Goal: Complete application form: Complete application form

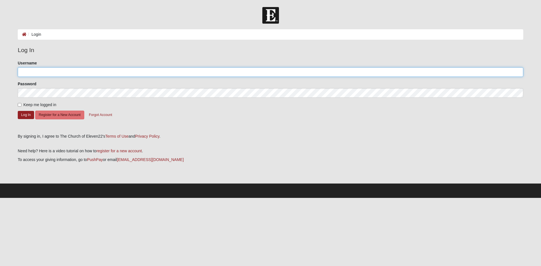
click at [111, 73] on input "Username" at bounding box center [271, 72] width 506 height 10
type input "Spectemus"
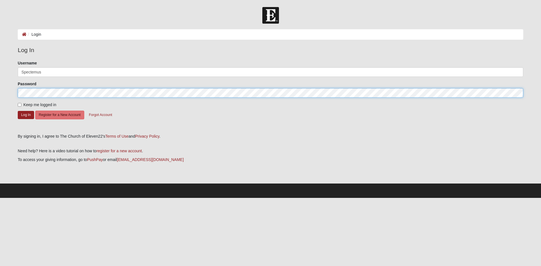
click at [18, 111] on button "Log In" at bounding box center [26, 115] width 16 height 8
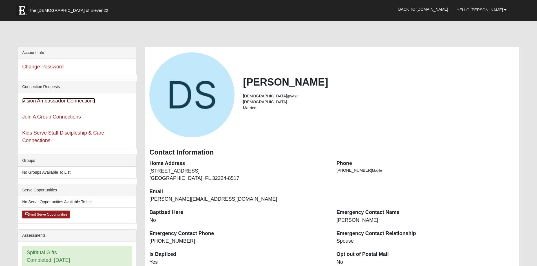
click at [95, 103] on link "Vision Ambassador Connections" at bounding box center [58, 101] width 73 height 6
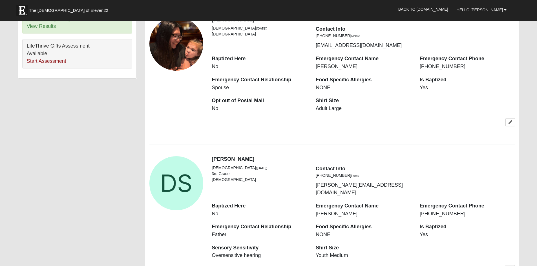
scroll to position [338, 0]
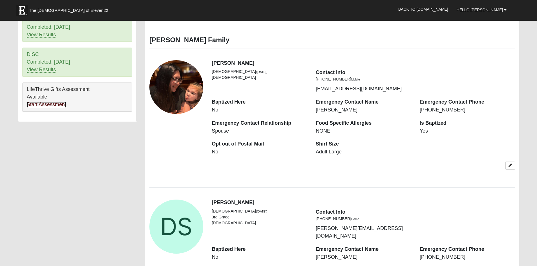
click at [57, 106] on link "Start Assessment" at bounding box center [46, 105] width 39 height 6
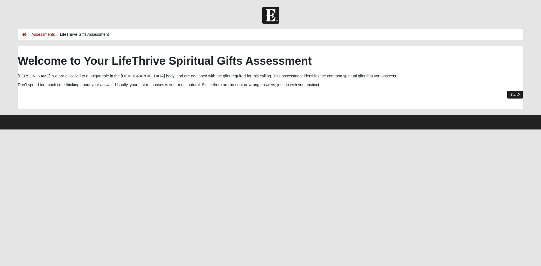
click at [517, 92] on link "Start" at bounding box center [515, 95] width 16 height 8
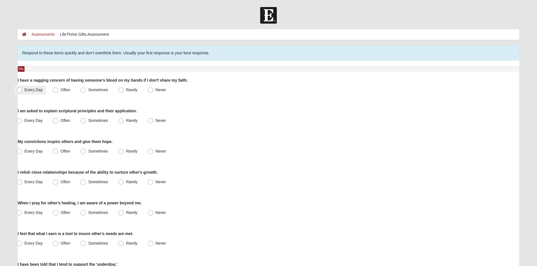
click at [28, 90] on span "Every Day" at bounding box center [34, 90] width 18 height 5
click at [23, 90] on input "Every Day" at bounding box center [21, 90] width 4 height 4
radio input "true"
click at [30, 121] on span "Every Day" at bounding box center [34, 120] width 18 height 5
click at [23, 121] on input "Every Day" at bounding box center [21, 121] width 4 height 4
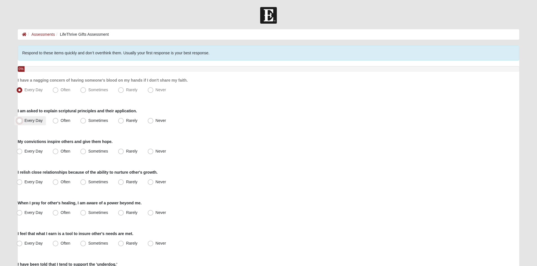
radio input "true"
click at [32, 154] on label "Every Day" at bounding box center [30, 151] width 32 height 9
click at [23, 153] on input "Every Day" at bounding box center [21, 152] width 4 height 4
radio input "true"
click at [61, 151] on span "Often" at bounding box center [66, 151] width 10 height 5
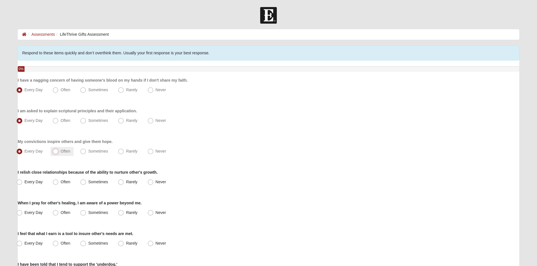
click at [59, 151] on input "Often" at bounding box center [57, 152] width 4 height 4
radio input "true"
click at [32, 150] on span "Every Day" at bounding box center [34, 151] width 18 height 5
click at [23, 150] on input "Every Day" at bounding box center [21, 152] width 4 height 4
radio input "true"
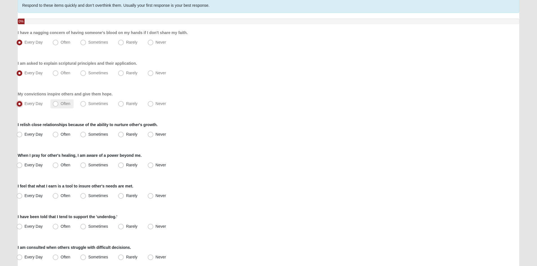
scroll to position [56, 0]
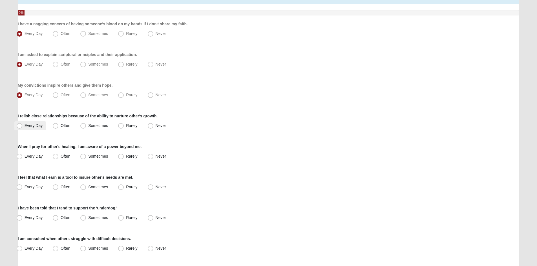
click at [38, 127] on span "Every Day" at bounding box center [34, 125] width 18 height 5
click at [23, 127] on input "Every Day" at bounding box center [21, 126] width 4 height 4
radio input "true"
click at [34, 154] on label "Every Day" at bounding box center [30, 156] width 32 height 9
click at [23, 155] on input "Every Day" at bounding box center [21, 157] width 4 height 4
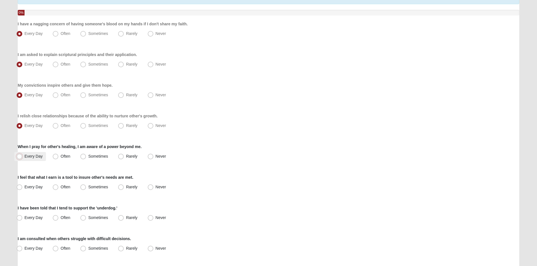
radio input "true"
click at [61, 126] on span "Often" at bounding box center [66, 125] width 10 height 5
click at [55, 126] on input "Often" at bounding box center [57, 126] width 4 height 4
radio input "true"
click at [87, 188] on label "Sometimes" at bounding box center [94, 187] width 33 height 9
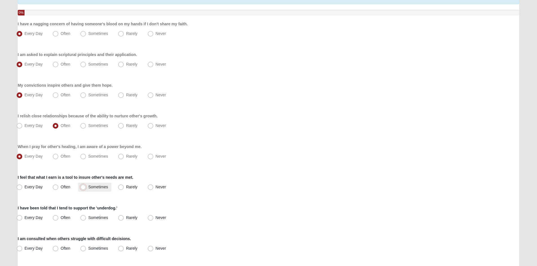
click at [86, 188] on input "Sometimes" at bounding box center [85, 187] width 4 height 4
radio input "true"
click at [61, 220] on span "Often" at bounding box center [66, 218] width 10 height 5
click at [55, 220] on input "Often" at bounding box center [57, 218] width 4 height 4
radio input "true"
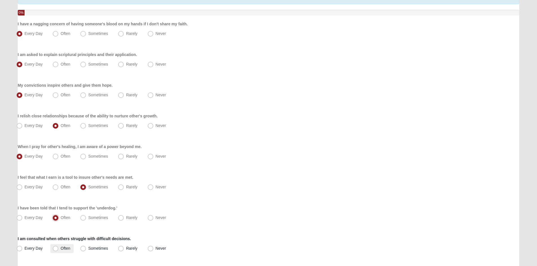
scroll to position [169, 0]
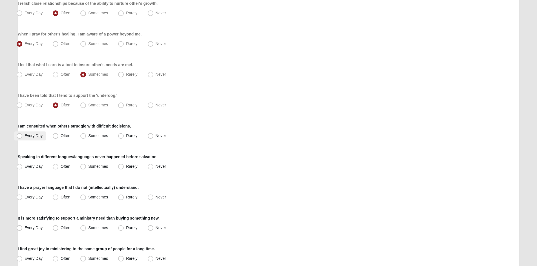
click at [40, 136] on span "Every Day" at bounding box center [34, 136] width 18 height 5
click at [23, 136] on input "Every Day" at bounding box center [21, 136] width 4 height 4
radio input "true"
click at [36, 167] on span "Every Day" at bounding box center [34, 166] width 18 height 5
click at [23, 167] on input "Every Day" at bounding box center [21, 167] width 4 height 4
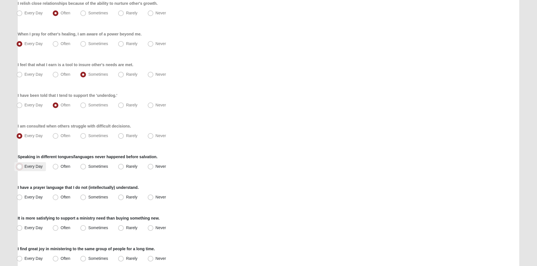
radio input "true"
click at [35, 199] on span "Every Day" at bounding box center [34, 197] width 18 height 5
click at [23, 199] on input "Every Day" at bounding box center [21, 198] width 4 height 4
radio input "true"
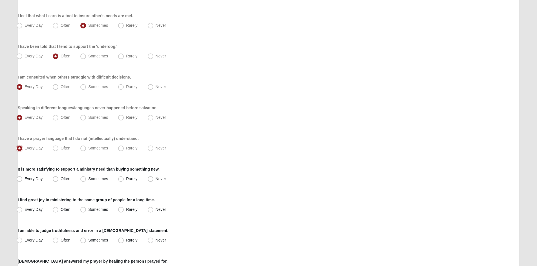
scroll to position [254, 0]
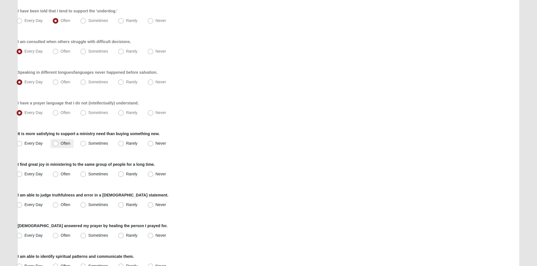
click at [61, 143] on span "Often" at bounding box center [66, 143] width 10 height 5
click at [55, 143] on input "Often" at bounding box center [57, 144] width 4 height 4
radio input "true"
click at [24, 177] on label "Every Day" at bounding box center [30, 174] width 32 height 9
click at [23, 176] on input "Every Day" at bounding box center [21, 174] width 4 height 4
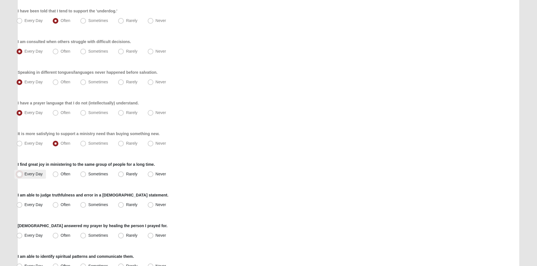
radio input "true"
click at [289, 176] on div "Every Day Often Sometimes Rarely Never" at bounding box center [269, 174] width 502 height 9
click at [41, 207] on span "Every Day" at bounding box center [34, 205] width 18 height 5
click at [23, 207] on input "Every Day" at bounding box center [21, 205] width 4 height 4
radio input "true"
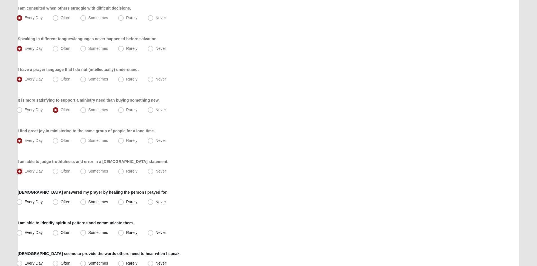
scroll to position [338, 0]
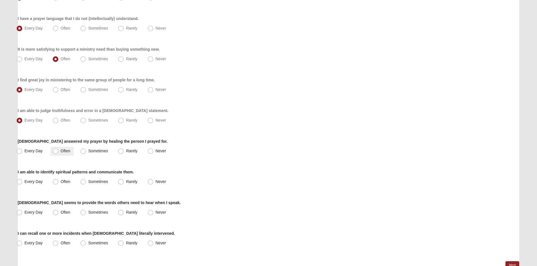
click at [61, 151] on span "Often" at bounding box center [66, 151] width 10 height 5
click at [56, 151] on input "Often" at bounding box center [57, 151] width 4 height 4
radio input "true"
click at [41, 182] on span "Every Day" at bounding box center [34, 182] width 18 height 5
click at [23, 182] on input "Every Day" at bounding box center [21, 182] width 4 height 4
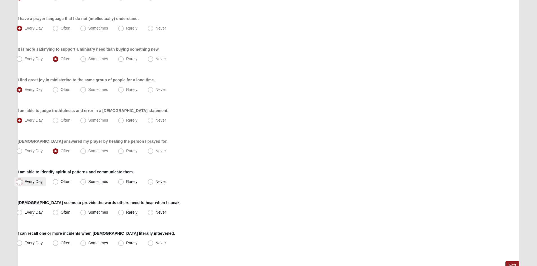
radio input "true"
click at [59, 214] on label "Often" at bounding box center [61, 212] width 23 height 9
click at [59, 214] on input "Often" at bounding box center [57, 213] width 4 height 4
radio input "true"
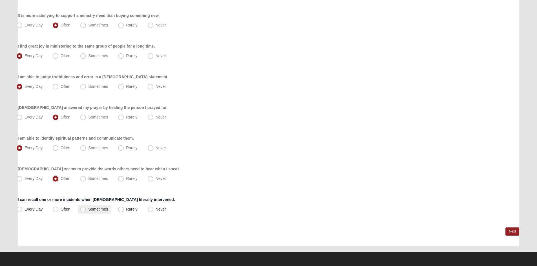
scroll to position [372, 0]
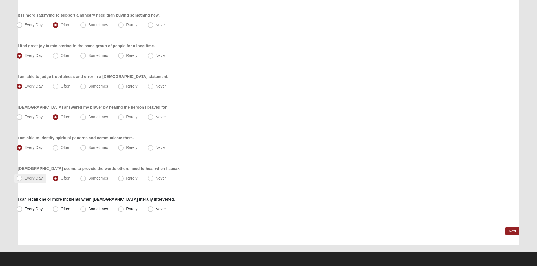
click at [34, 177] on span "Every Day" at bounding box center [34, 178] width 18 height 5
click at [23, 177] on input "Every Day" at bounding box center [21, 179] width 4 height 4
radio input "true"
click at [61, 181] on span "Often" at bounding box center [66, 178] width 10 height 5
click at [58, 180] on input "Often" at bounding box center [57, 179] width 4 height 4
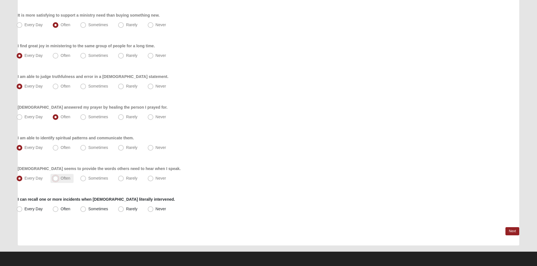
radio input "true"
click at [38, 182] on label "Every Day" at bounding box center [30, 178] width 32 height 9
click at [23, 180] on input "Every Day" at bounding box center [21, 179] width 4 height 4
radio input "true"
click at [34, 209] on span "Every Day" at bounding box center [34, 209] width 18 height 5
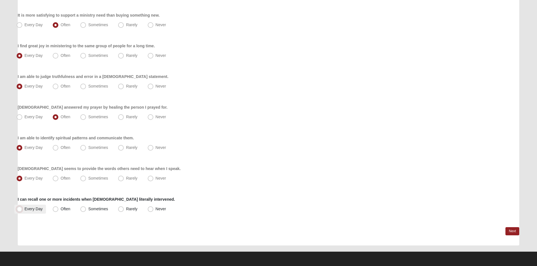
click at [23, 209] on input "Every Day" at bounding box center [21, 209] width 4 height 4
radio input "true"
click at [302, 182] on div "Every Day Often Sometimes Rarely Never" at bounding box center [269, 178] width 502 height 9
click at [511, 231] on link "Next" at bounding box center [512, 231] width 14 height 8
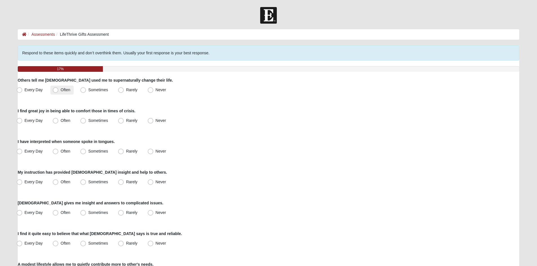
click at [61, 90] on span "Often" at bounding box center [66, 90] width 10 height 5
click at [55, 90] on input "Often" at bounding box center [57, 90] width 4 height 4
radio input "true"
click at [37, 119] on span "Every Day" at bounding box center [34, 120] width 18 height 5
click at [23, 119] on input "Every Day" at bounding box center [21, 121] width 4 height 4
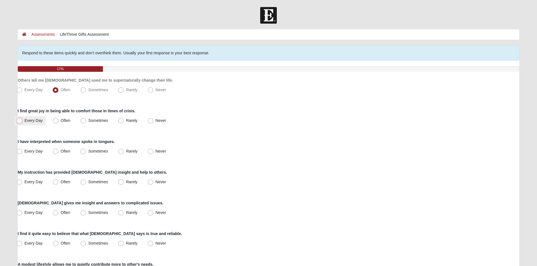
radio input "true"
click at [99, 152] on span "Sometimes" at bounding box center [98, 151] width 20 height 5
click at [86, 152] on input "Sometimes" at bounding box center [85, 152] width 4 height 4
radio input "true"
click at [233, 147] on div "Every Day Often Sometimes Rarely Never" at bounding box center [269, 151] width 502 height 9
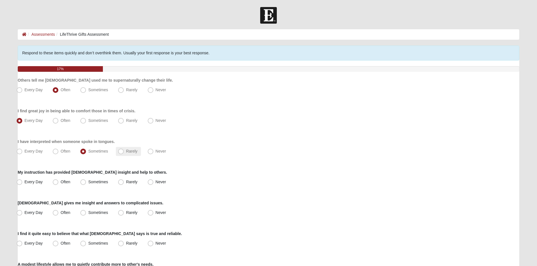
click at [131, 154] on label "Rarely" at bounding box center [128, 151] width 25 height 9
click at [124, 153] on input "Rarely" at bounding box center [122, 152] width 4 height 4
radio input "true"
click at [98, 148] on label "Sometimes" at bounding box center [94, 151] width 33 height 9
click at [86, 150] on input "Sometimes" at bounding box center [85, 152] width 4 height 4
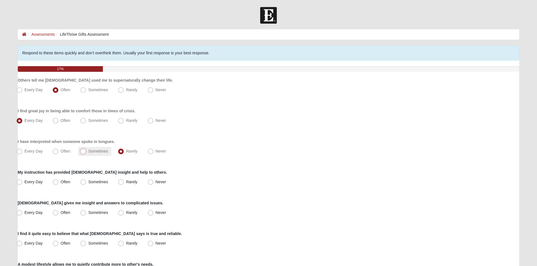
radio input "true"
click at [32, 182] on span "Every Day" at bounding box center [34, 182] width 18 height 5
click at [23, 182] on input "Every Day" at bounding box center [21, 182] width 4 height 4
radio input "true"
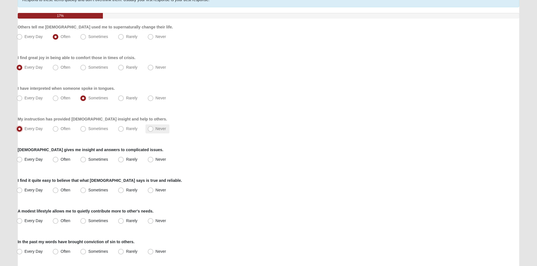
scroll to position [56, 0]
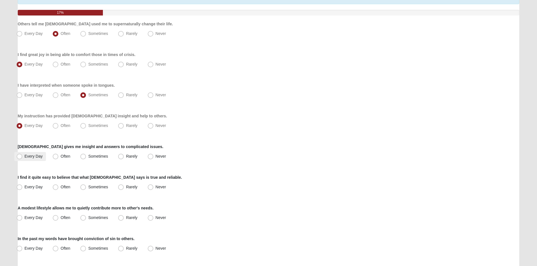
click at [35, 158] on span "Every Day" at bounding box center [34, 156] width 18 height 5
click at [23, 158] on input "Every Day" at bounding box center [21, 157] width 4 height 4
radio input "true"
click at [25, 187] on span "Every Day" at bounding box center [34, 187] width 18 height 5
click at [23, 187] on input "Every Day" at bounding box center [21, 187] width 4 height 4
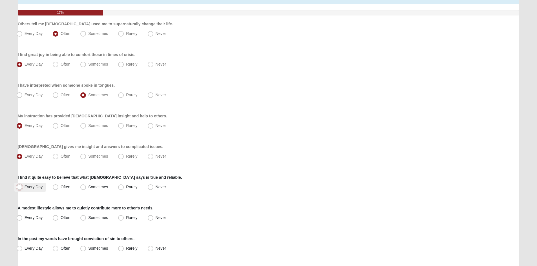
radio input "true"
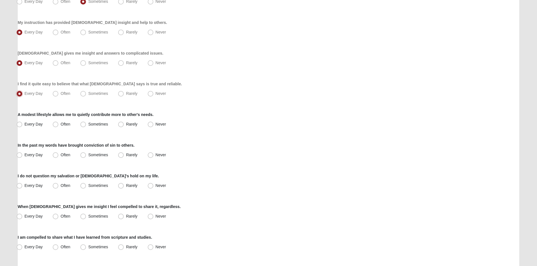
scroll to position [169, 0]
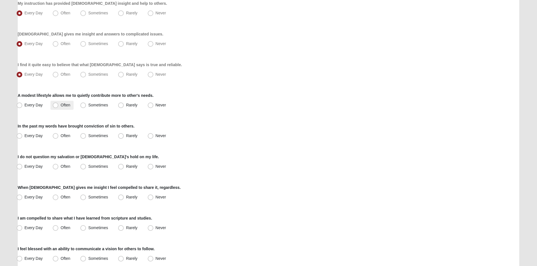
click at [69, 105] on span "Often" at bounding box center [66, 105] width 10 height 5
click at [59, 105] on input "Often" at bounding box center [57, 105] width 4 height 4
radio input "true"
click at [88, 105] on span "Sometimes" at bounding box center [98, 105] width 20 height 5
click at [85, 105] on input "Sometimes" at bounding box center [85, 105] width 4 height 4
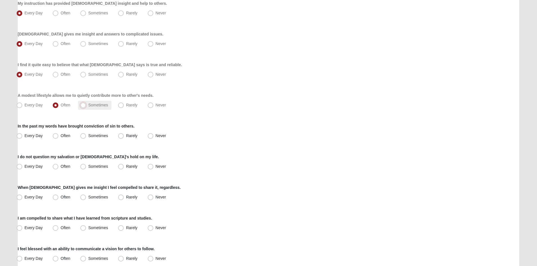
radio input "true"
click at [59, 105] on label "Often" at bounding box center [61, 105] width 23 height 9
click at [59, 105] on input "Often" at bounding box center [57, 105] width 4 height 4
radio input "true"
click at [78, 107] on div "Every Day Often Sometimes Rarely Never" at bounding box center [269, 105] width 502 height 9
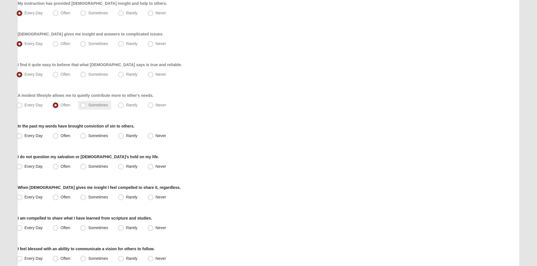
click at [88, 105] on span "Sometimes" at bounding box center [98, 105] width 20 height 5
click at [83, 105] on input "Sometimes" at bounding box center [85, 105] width 4 height 4
radio input "true"
click at [38, 133] on label "Every Day" at bounding box center [30, 136] width 32 height 9
click at [23, 134] on input "Every Day" at bounding box center [21, 136] width 4 height 4
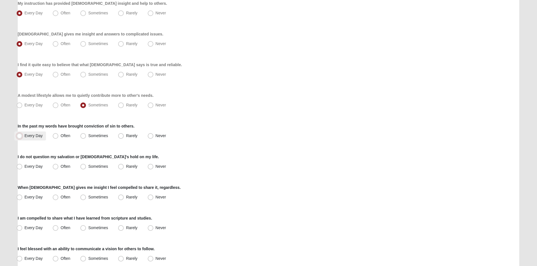
radio input "true"
click at [61, 136] on span "Often" at bounding box center [66, 136] width 10 height 5
click at [55, 136] on input "Often" at bounding box center [57, 136] width 4 height 4
radio input "true"
click at [30, 168] on span "Every Day" at bounding box center [34, 166] width 18 height 5
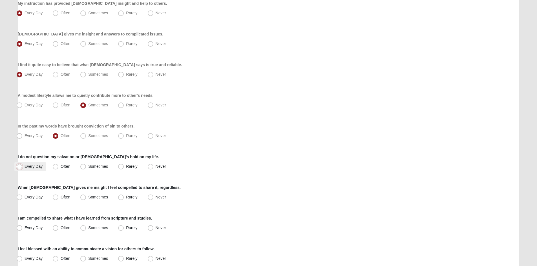
click at [23, 168] on input "Every Day" at bounding box center [21, 167] width 4 height 4
radio input "true"
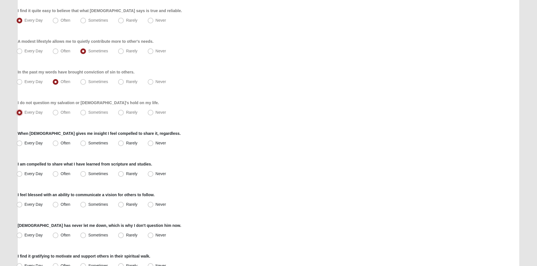
scroll to position [225, 0]
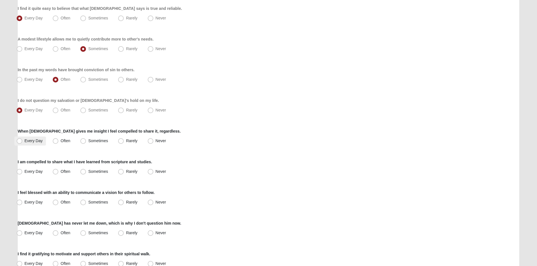
click at [34, 141] on span "Every Day" at bounding box center [34, 141] width 18 height 5
click at [23, 141] on input "Every Day" at bounding box center [21, 141] width 4 height 4
radio input "true"
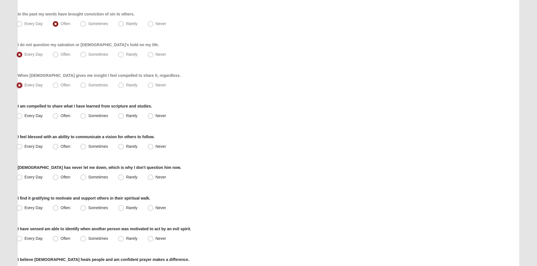
scroll to position [282, 0]
click at [43, 117] on label "Every Day" at bounding box center [30, 115] width 32 height 9
click at [23, 117] on input "Every Day" at bounding box center [21, 116] width 4 height 4
radio input "true"
click at [29, 146] on span "Every Day" at bounding box center [34, 146] width 18 height 5
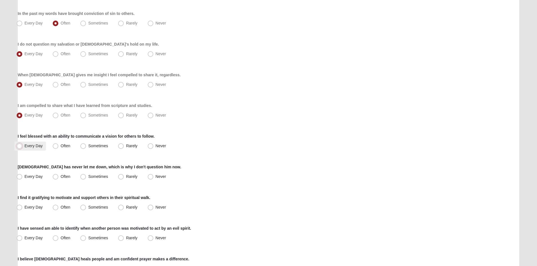
click at [23, 146] on input "Every Day" at bounding box center [21, 146] width 4 height 4
radio input "true"
click at [34, 175] on span "Every Day" at bounding box center [34, 176] width 18 height 5
click at [23, 175] on input "Every Day" at bounding box center [21, 177] width 4 height 4
radio input "true"
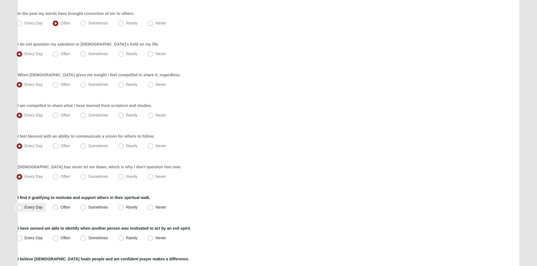
click at [42, 205] on label "Every Day" at bounding box center [30, 207] width 32 height 9
click at [23, 206] on input "Every Day" at bounding box center [21, 208] width 4 height 4
radio input "true"
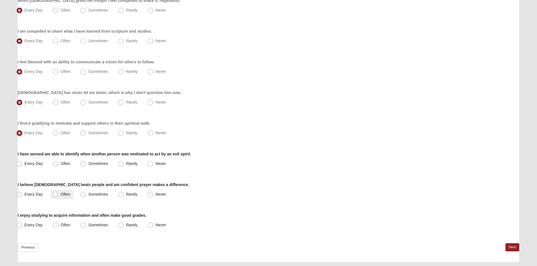
scroll to position [366, 0]
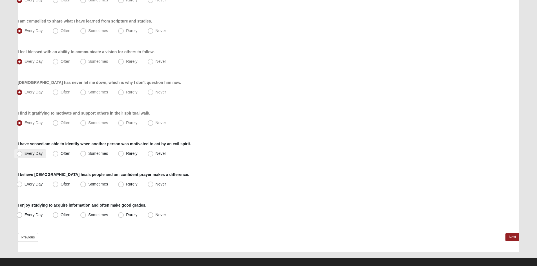
click at [40, 157] on label "Every Day" at bounding box center [30, 153] width 32 height 9
click at [23, 156] on input "Every Day" at bounding box center [21, 154] width 4 height 4
radio input "true"
click at [64, 153] on span "Often" at bounding box center [66, 153] width 10 height 5
click at [59, 153] on input "Often" at bounding box center [57, 154] width 4 height 4
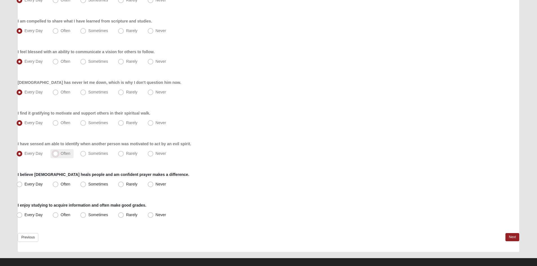
radio input "true"
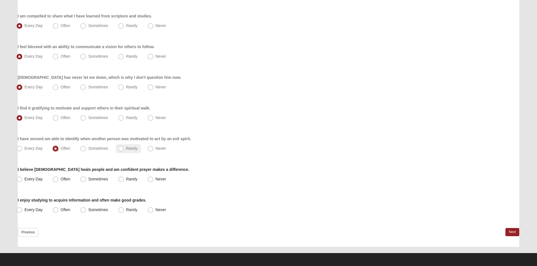
scroll to position [373, 0]
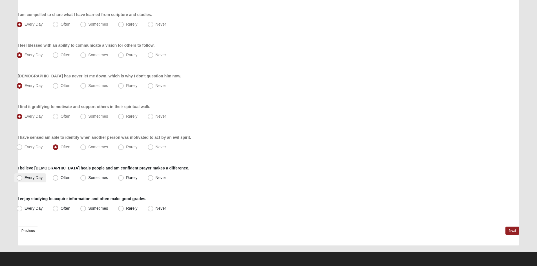
click at [36, 180] on label "Every Day" at bounding box center [30, 178] width 32 height 9
click at [23, 180] on input "Every Day" at bounding box center [21, 178] width 4 height 4
radio input "true"
click at [32, 211] on span "Every Day" at bounding box center [34, 208] width 18 height 5
click at [23, 211] on input "Every Day" at bounding box center [21, 209] width 4 height 4
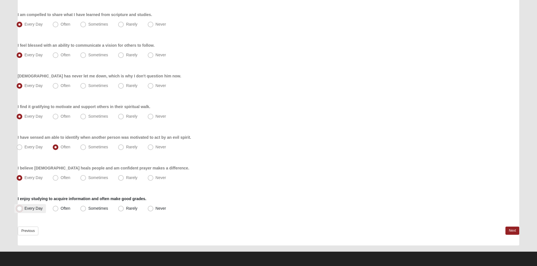
radio input "true"
click at [367, 204] on div "I enjoy studying to acquire information and often make good grades. Every Day O…" at bounding box center [269, 204] width 502 height 17
click at [516, 231] on link "Next" at bounding box center [512, 231] width 14 height 8
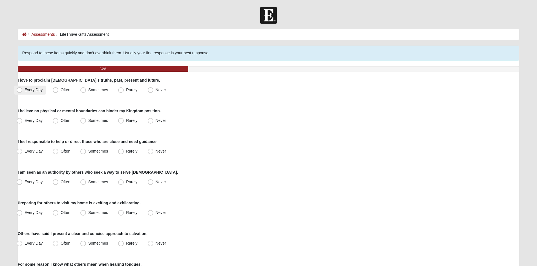
click at [26, 90] on span "Every Day" at bounding box center [34, 90] width 18 height 5
click at [23, 90] on input "Every Day" at bounding box center [21, 90] width 4 height 4
radio input "true"
click at [27, 120] on span "Every Day" at bounding box center [34, 120] width 18 height 5
click at [23, 120] on input "Every Day" at bounding box center [21, 121] width 4 height 4
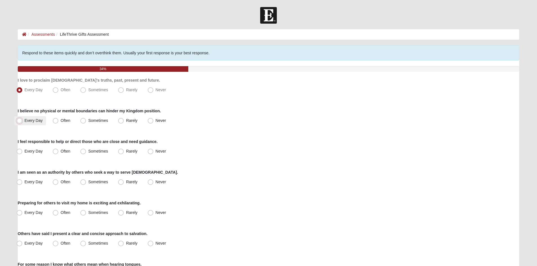
radio input "true"
click at [32, 149] on label "Every Day" at bounding box center [30, 151] width 32 height 9
click at [23, 150] on input "Every Day" at bounding box center [21, 152] width 4 height 4
radio input "true"
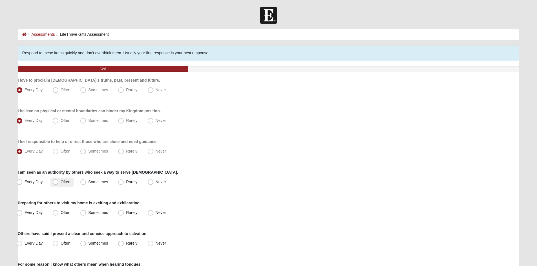
click at [61, 180] on span "Often" at bounding box center [66, 182] width 10 height 5
click at [55, 180] on input "Often" at bounding box center [57, 182] width 4 height 4
radio input "true"
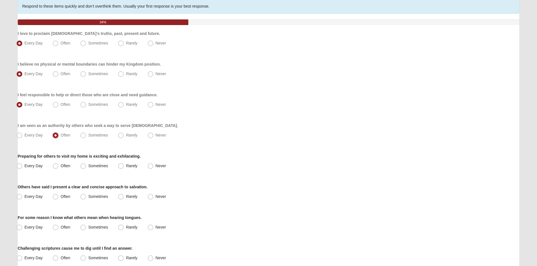
scroll to position [56, 0]
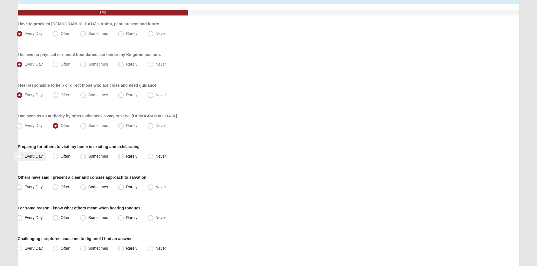
click at [34, 157] on span "Every Day" at bounding box center [34, 156] width 18 height 5
click at [23, 157] on input "Every Day" at bounding box center [21, 157] width 4 height 4
radio input "true"
click at [42, 188] on span "Every Day" at bounding box center [34, 187] width 18 height 5
click at [23, 188] on input "Every Day" at bounding box center [21, 187] width 4 height 4
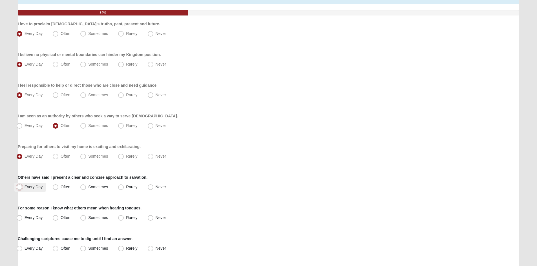
radio input "true"
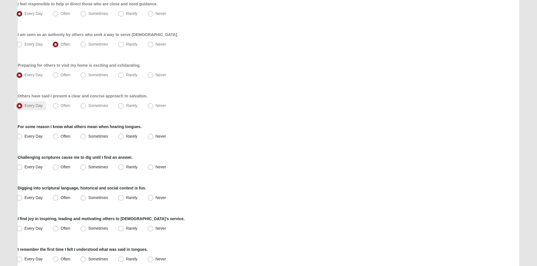
scroll to position [141, 0]
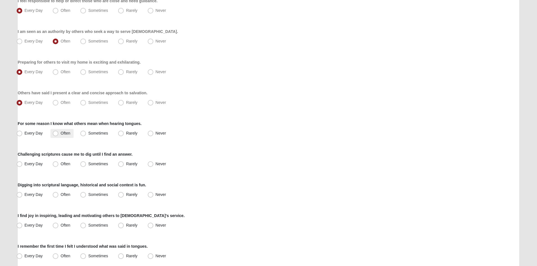
click at [59, 132] on label "Often" at bounding box center [61, 133] width 23 height 9
click at [59, 132] on input "Often" at bounding box center [57, 134] width 4 height 4
radio input "true"
click at [88, 134] on span "Sometimes" at bounding box center [98, 133] width 20 height 5
click at [85, 134] on input "Sometimes" at bounding box center [85, 134] width 4 height 4
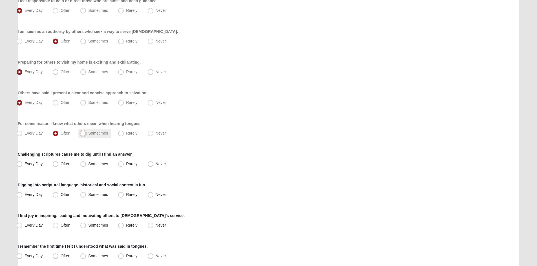
radio input "true"
click at [30, 163] on span "Every Day" at bounding box center [34, 164] width 18 height 5
click at [23, 163] on input "Every Day" at bounding box center [21, 164] width 4 height 4
radio input "true"
click at [37, 196] on span "Every Day" at bounding box center [34, 195] width 18 height 5
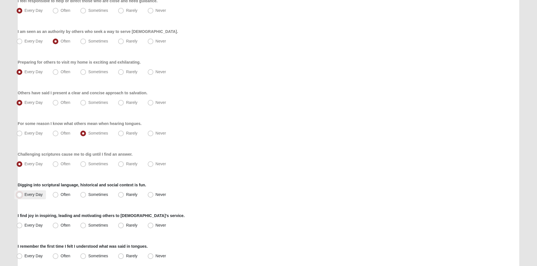
click at [23, 196] on input "Every Day" at bounding box center [21, 195] width 4 height 4
radio input "true"
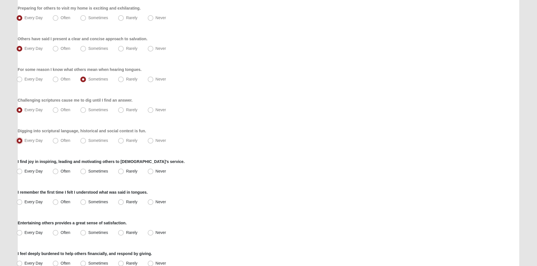
scroll to position [197, 0]
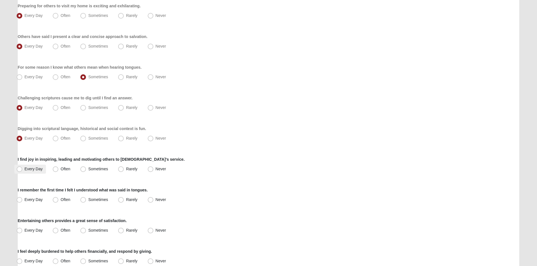
click at [40, 169] on span "Every Day" at bounding box center [34, 169] width 18 height 5
click at [23, 169] on input "Every Day" at bounding box center [21, 169] width 4 height 4
radio input "true"
click at [88, 199] on span "Sometimes" at bounding box center [98, 200] width 20 height 5
click at [83, 199] on input "Sometimes" at bounding box center [85, 200] width 4 height 4
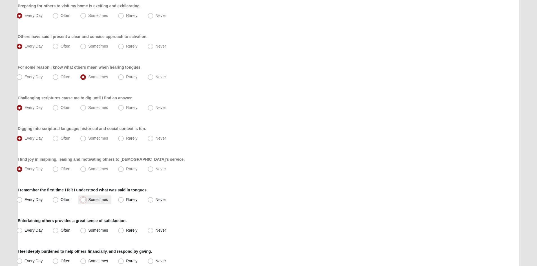
radio input "true"
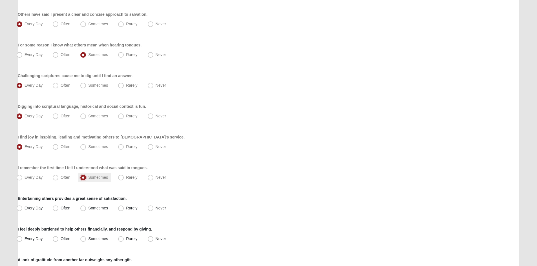
scroll to position [254, 0]
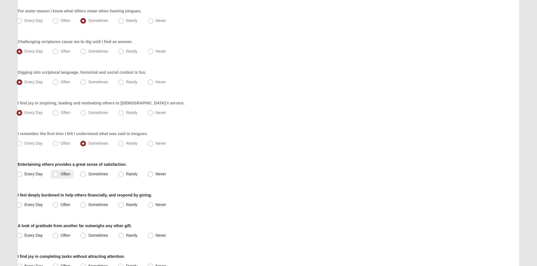
click at [52, 174] on label "Often" at bounding box center [61, 174] width 23 height 9
click at [55, 174] on input "Often" at bounding box center [57, 174] width 4 height 4
radio input "true"
click at [37, 174] on span "Every Day" at bounding box center [34, 174] width 18 height 5
click at [23, 174] on input "Every Day" at bounding box center [21, 174] width 4 height 4
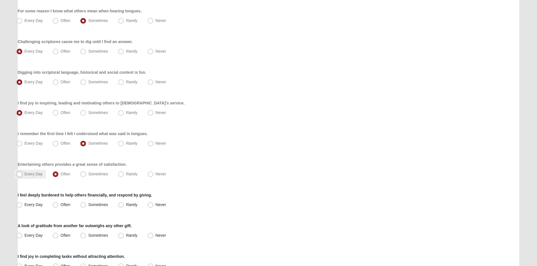
radio input "true"
click at [87, 207] on label "Sometimes" at bounding box center [94, 205] width 33 height 9
click at [86, 207] on input "Sometimes" at bounding box center [85, 205] width 4 height 4
radio input "true"
click at [64, 205] on span "Often" at bounding box center [66, 205] width 10 height 5
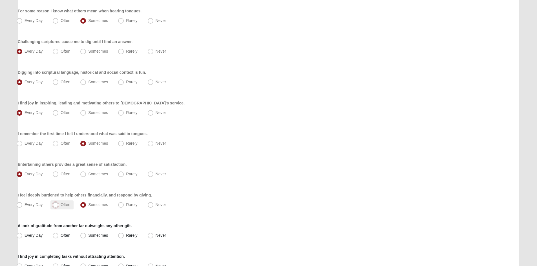
click at [59, 205] on input "Often" at bounding box center [57, 205] width 4 height 4
radio input "true"
click at [88, 204] on span "Sometimes" at bounding box center [98, 205] width 20 height 5
click at [85, 204] on input "Sometimes" at bounding box center [85, 205] width 4 height 4
radio input "true"
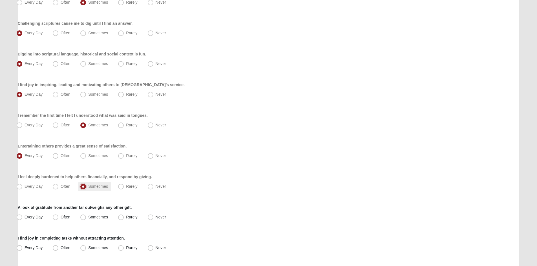
scroll to position [282, 0]
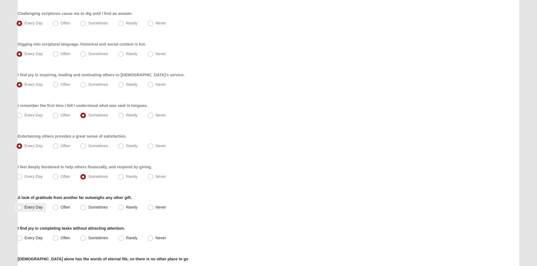
click at [32, 207] on span "Every Day" at bounding box center [34, 207] width 18 height 5
click at [23, 207] on input "Every Day" at bounding box center [21, 208] width 4 height 4
radio input "true"
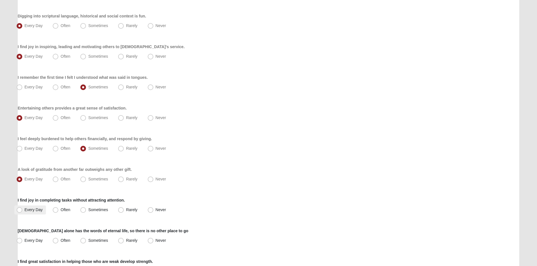
click at [37, 211] on span "Every Day" at bounding box center [34, 210] width 18 height 5
click at [23, 211] on input "Every Day" at bounding box center [21, 210] width 4 height 4
radio input "true"
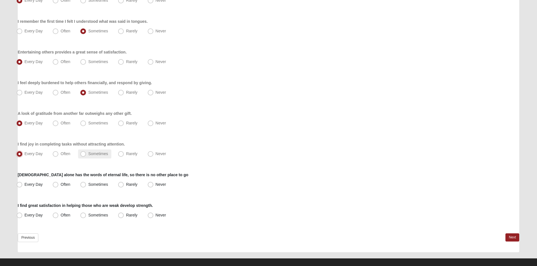
scroll to position [366, 0]
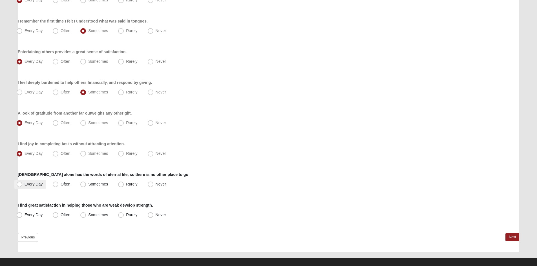
click at [33, 187] on label "Every Day" at bounding box center [30, 184] width 32 height 9
click at [23, 186] on input "Every Day" at bounding box center [21, 185] width 4 height 4
radio input "true"
click at [40, 217] on span "Every Day" at bounding box center [34, 215] width 18 height 5
click at [23, 217] on input "Every Day" at bounding box center [21, 215] width 4 height 4
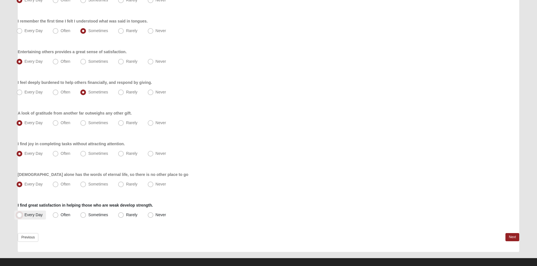
radio input "true"
click at [513, 241] on link "Next" at bounding box center [512, 237] width 14 height 8
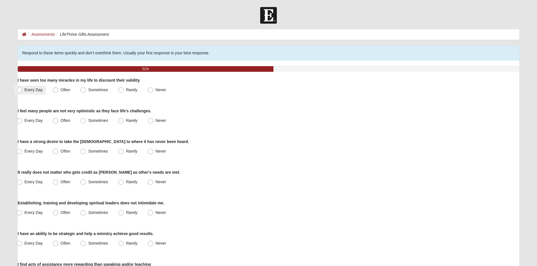
click at [36, 92] on span "Every Day" at bounding box center [34, 90] width 18 height 5
click at [23, 92] on input "Every Day" at bounding box center [21, 90] width 4 height 4
radio input "true"
click at [62, 123] on label "Often" at bounding box center [61, 120] width 23 height 9
click at [59, 123] on input "Often" at bounding box center [57, 121] width 4 height 4
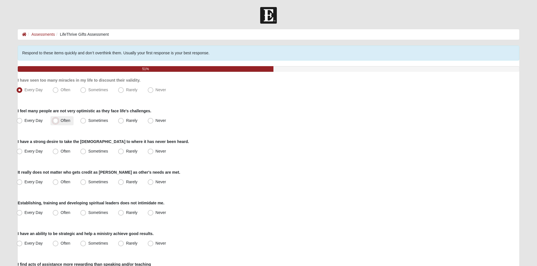
radio input "true"
drag, startPoint x: 68, startPoint y: 152, endPoint x: 36, endPoint y: 156, distance: 33.2
click at [36, 153] on span "Every Day" at bounding box center [34, 151] width 18 height 5
click at [23, 153] on input "Every Day" at bounding box center [21, 152] width 4 height 4
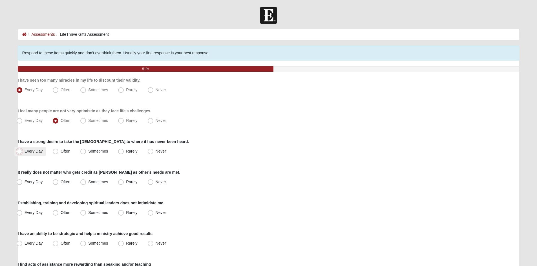
radio input "true"
click at [206, 153] on div "Every Day Often Sometimes Rarely Never" at bounding box center [269, 151] width 502 height 9
click at [61, 151] on span "Often" at bounding box center [66, 151] width 10 height 5
click at [57, 151] on input "Often" at bounding box center [57, 152] width 4 height 4
radio input "true"
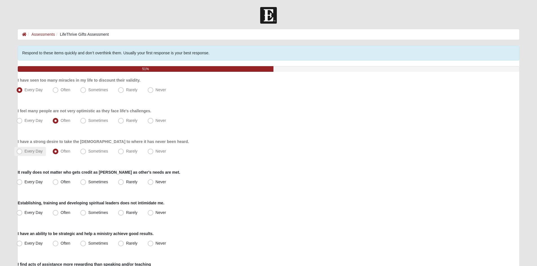
click at [35, 150] on span "Every Day" at bounding box center [34, 151] width 18 height 5
click at [23, 150] on input "Every Day" at bounding box center [21, 152] width 4 height 4
radio input "true"
click at [61, 150] on span "Often" at bounding box center [66, 151] width 10 height 5
click at [56, 150] on input "Often" at bounding box center [57, 152] width 4 height 4
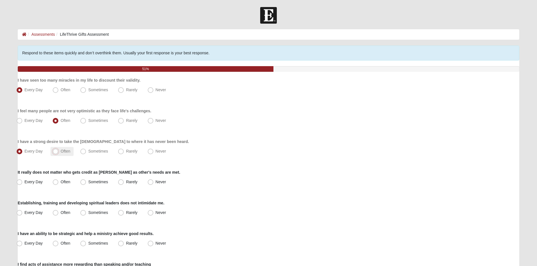
radio input "true"
click at [32, 184] on span "Every Day" at bounding box center [34, 182] width 18 height 5
click at [23, 184] on input "Every Day" at bounding box center [21, 182] width 4 height 4
radio input "true"
click at [32, 216] on label "Every Day" at bounding box center [30, 213] width 32 height 9
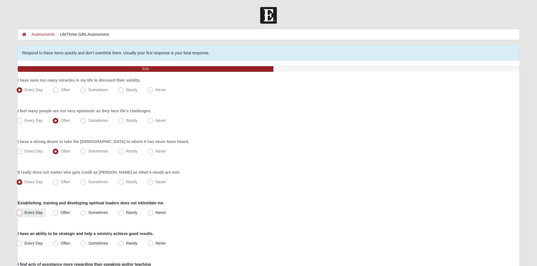
click at [23, 215] on input "Every Day" at bounding box center [21, 213] width 4 height 4
radio input "true"
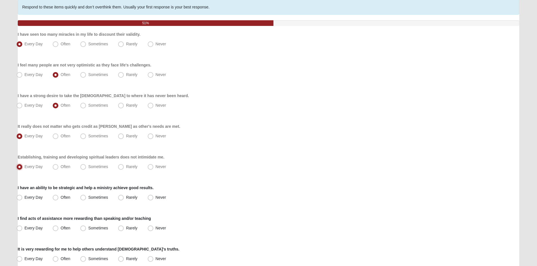
scroll to position [85, 0]
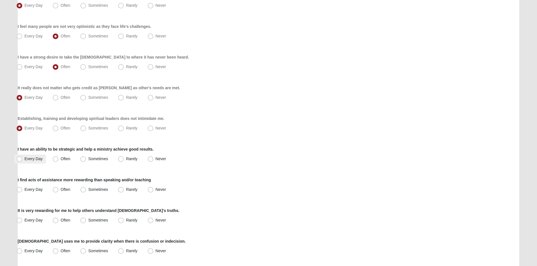
click at [36, 156] on label "Every Day" at bounding box center [30, 159] width 32 height 9
click at [23, 157] on input "Every Day" at bounding box center [21, 159] width 4 height 4
radio input "true"
click at [87, 191] on label "Sometimes" at bounding box center [94, 189] width 33 height 9
click at [86, 191] on input "Sometimes" at bounding box center [85, 190] width 4 height 4
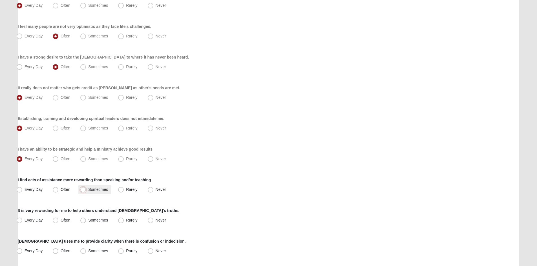
radio input "true"
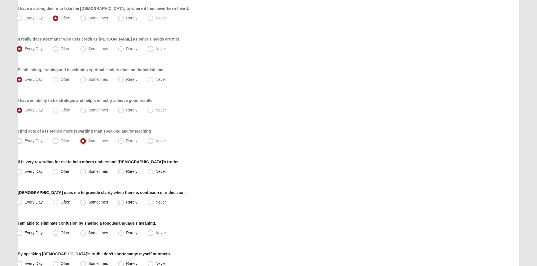
scroll to position [141, 0]
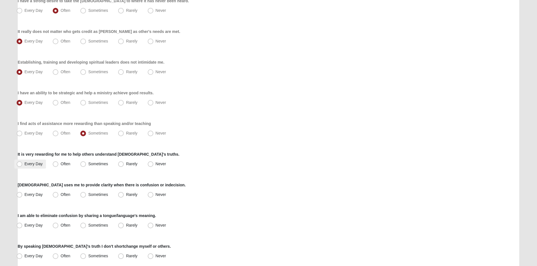
click at [31, 165] on span "Every Day" at bounding box center [34, 164] width 18 height 5
click at [23, 165] on input "Every Day" at bounding box center [21, 164] width 4 height 4
radio input "true"
click at [28, 199] on label "Every Day" at bounding box center [30, 195] width 32 height 9
click at [23, 197] on input "Every Day" at bounding box center [21, 195] width 4 height 4
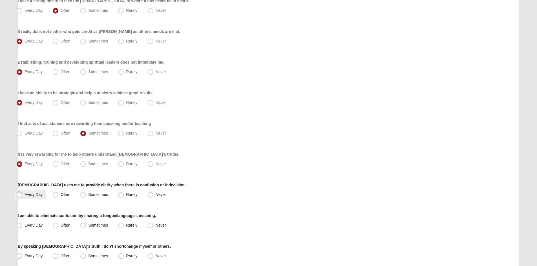
radio input "true"
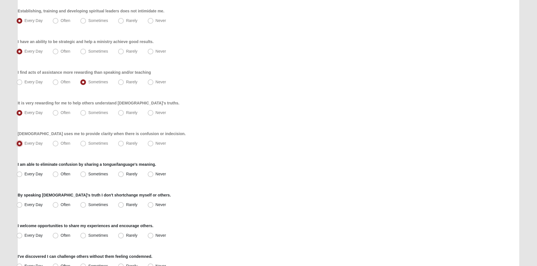
scroll to position [197, 0]
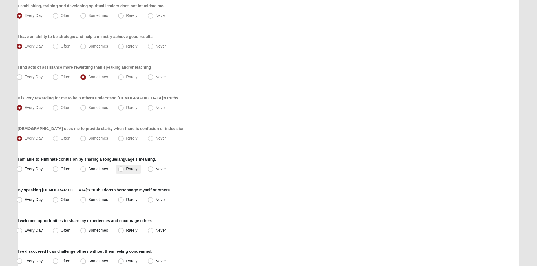
click at [130, 169] on span "Rarely" at bounding box center [131, 169] width 11 height 5
click at [124, 169] on input "Rarely" at bounding box center [122, 169] width 4 height 4
radio input "true"
click at [25, 200] on span "Every Day" at bounding box center [34, 200] width 18 height 5
click at [23, 200] on input "Every Day" at bounding box center [21, 200] width 4 height 4
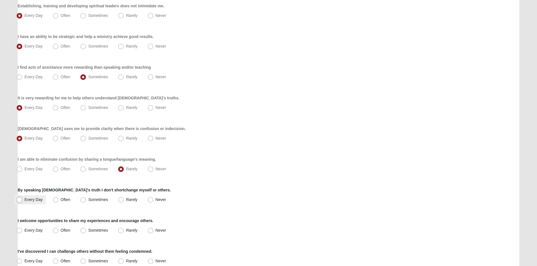
radio input "true"
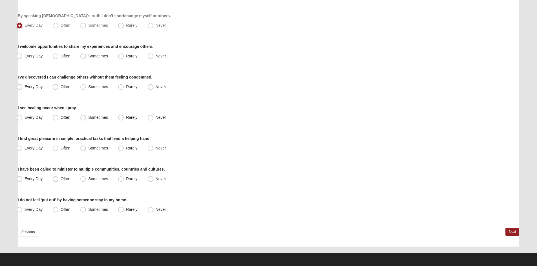
scroll to position [373, 0]
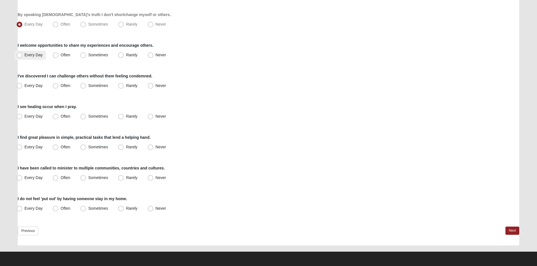
click at [32, 57] on span "Every Day" at bounding box center [34, 55] width 18 height 5
click at [23, 57] on input "Every Day" at bounding box center [21, 55] width 4 height 4
radio input "true"
click at [27, 85] on span "Every Day" at bounding box center [34, 85] width 18 height 5
click at [23, 85] on input "Every Day" at bounding box center [21, 86] width 4 height 4
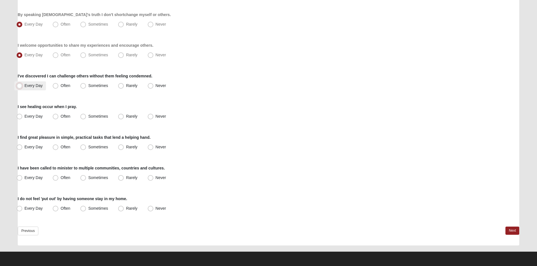
radio input "true"
click at [88, 116] on span "Sometimes" at bounding box center [98, 116] width 20 height 5
click at [84, 116] on input "Sometimes" at bounding box center [85, 117] width 4 height 4
radio input "true"
click at [32, 146] on span "Every Day" at bounding box center [34, 147] width 18 height 5
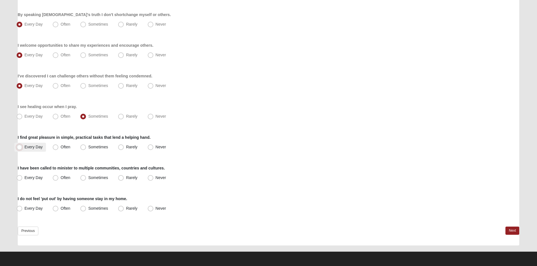
click at [23, 146] on input "Every Day" at bounding box center [21, 147] width 4 height 4
radio input "true"
click at [59, 178] on label "Often" at bounding box center [61, 178] width 23 height 9
click at [59, 178] on input "Often" at bounding box center [57, 178] width 4 height 4
radio input "true"
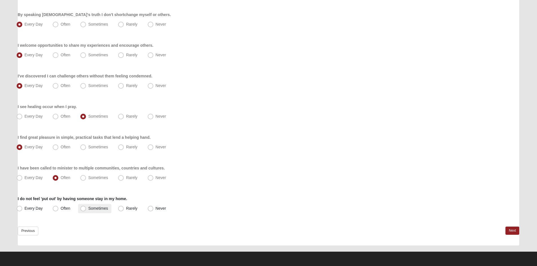
click at [94, 209] on span "Sometimes" at bounding box center [98, 208] width 20 height 5
click at [86, 209] on input "Sometimes" at bounding box center [85, 209] width 4 height 4
radio input "true"
click at [517, 233] on link "Next" at bounding box center [512, 231] width 14 height 8
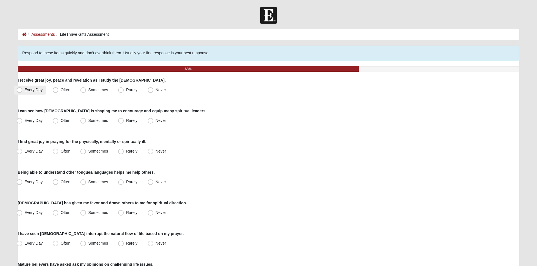
click at [23, 87] on label "Every Day" at bounding box center [30, 90] width 32 height 9
click at [23, 88] on input "Every Day" at bounding box center [21, 90] width 4 height 4
radio input "true"
click at [30, 122] on span "Every Day" at bounding box center [34, 120] width 18 height 5
click at [23, 122] on input "Every Day" at bounding box center [21, 121] width 4 height 4
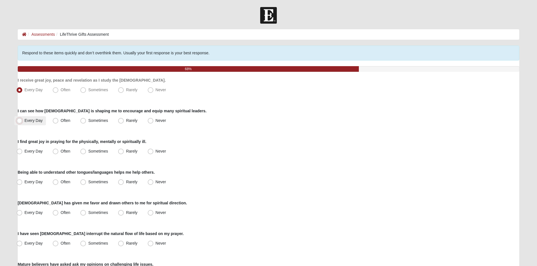
radio input "true"
click at [33, 154] on label "Every Day" at bounding box center [30, 151] width 32 height 9
click at [23, 153] on input "Every Day" at bounding box center [21, 152] width 4 height 4
radio input "true"
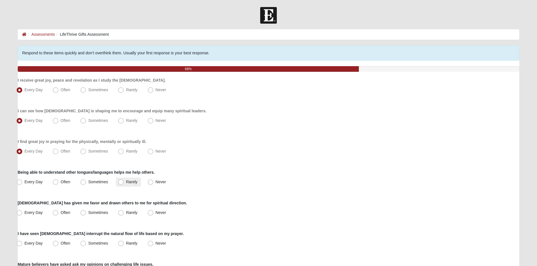
click at [134, 183] on span "Rarely" at bounding box center [131, 182] width 11 height 5
click at [124, 183] on input "Rarely" at bounding box center [122, 182] width 4 height 4
radio input "true"
click at [31, 214] on span "Every Day" at bounding box center [34, 213] width 18 height 5
click at [23, 214] on input "Every Day" at bounding box center [21, 213] width 4 height 4
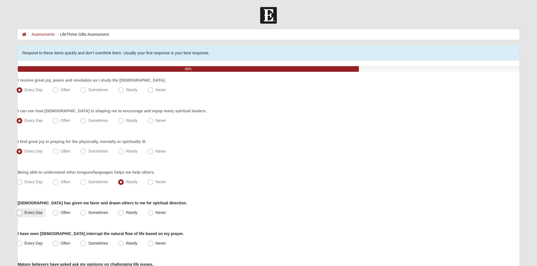
radio input "true"
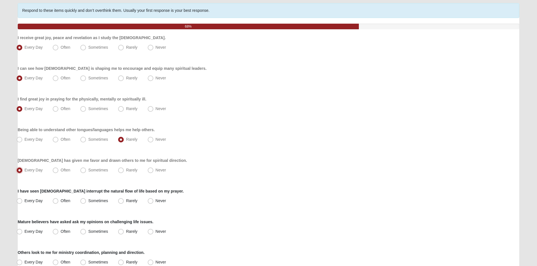
scroll to position [113, 0]
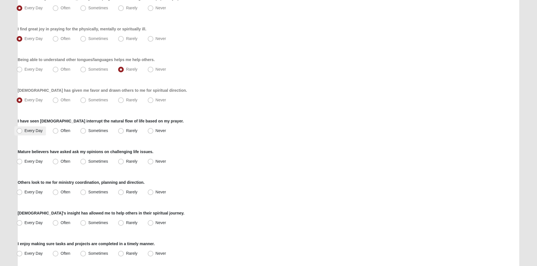
click at [29, 131] on span "Every Day" at bounding box center [34, 131] width 18 height 5
click at [23, 131] on input "Every Day" at bounding box center [21, 131] width 4 height 4
radio input "true"
click at [25, 162] on span "Every Day" at bounding box center [34, 161] width 18 height 5
click at [23, 162] on input "Every Day" at bounding box center [21, 162] width 4 height 4
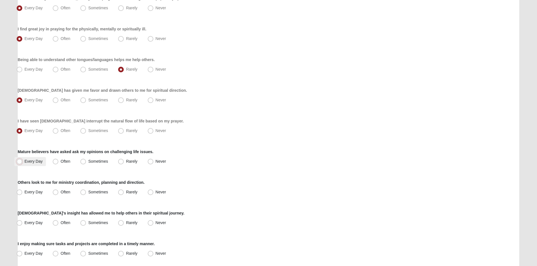
radio input "true"
click at [63, 162] on span "Often" at bounding box center [66, 161] width 10 height 5
click at [59, 162] on input "Often" at bounding box center [57, 162] width 4 height 4
radio input "true"
click at [28, 194] on span "Every Day" at bounding box center [34, 192] width 18 height 5
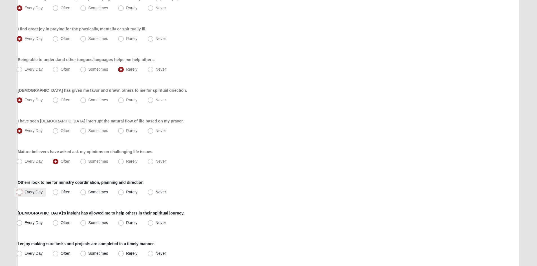
click at [23, 194] on input "Every Day" at bounding box center [21, 193] width 4 height 4
radio input "true"
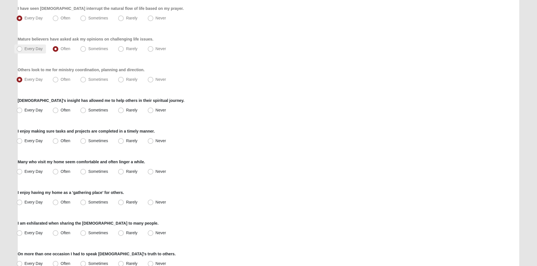
click at [17, 53] on label "Every Day" at bounding box center [30, 49] width 32 height 9
click at [19, 51] on input "Every Day" at bounding box center [21, 49] width 4 height 4
radio input "true"
click at [21, 114] on label "Every Day" at bounding box center [30, 110] width 32 height 9
click at [21, 112] on input "Every Day" at bounding box center [21, 111] width 4 height 4
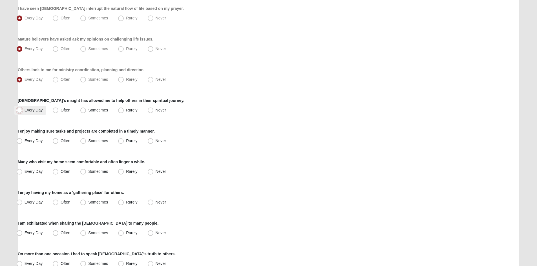
radio input "true"
click at [41, 139] on span "Every Day" at bounding box center [34, 141] width 18 height 5
click at [23, 139] on input "Every Day" at bounding box center [21, 141] width 4 height 4
radio input "true"
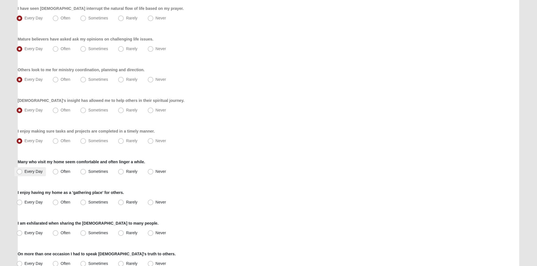
click at [25, 169] on label "Every Day" at bounding box center [30, 171] width 32 height 9
click at [23, 170] on input "Every Day" at bounding box center [21, 172] width 4 height 4
radio input "true"
click at [59, 175] on label "Often" at bounding box center [61, 171] width 23 height 9
click at [59, 174] on input "Often" at bounding box center [57, 172] width 4 height 4
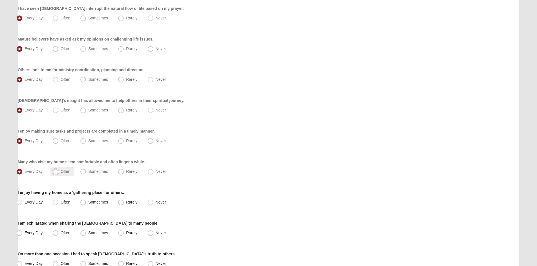
radio input "true"
click at [61, 202] on span "Often" at bounding box center [66, 202] width 10 height 5
click at [56, 202] on input "Often" at bounding box center [57, 203] width 4 height 4
radio input "true"
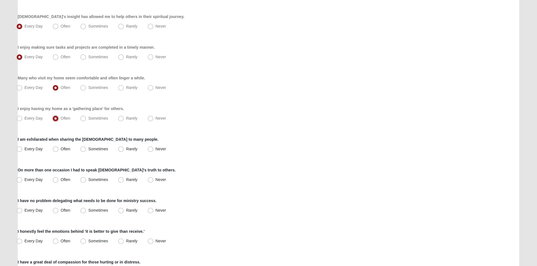
scroll to position [310, 0]
click at [30, 149] on span "Every Day" at bounding box center [34, 148] width 18 height 5
click at [23, 149] on input "Every Day" at bounding box center [21, 149] width 4 height 4
radio input "true"
click at [41, 180] on span "Every Day" at bounding box center [34, 179] width 18 height 5
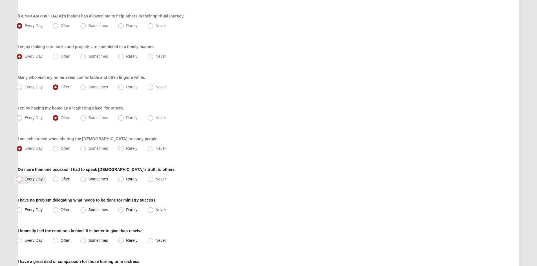
click at [23, 180] on input "Every Day" at bounding box center [21, 180] width 4 height 4
radio input "true"
click at [39, 210] on span "Every Day" at bounding box center [34, 210] width 18 height 5
click at [23, 210] on input "Every Day" at bounding box center [21, 210] width 4 height 4
radio input "true"
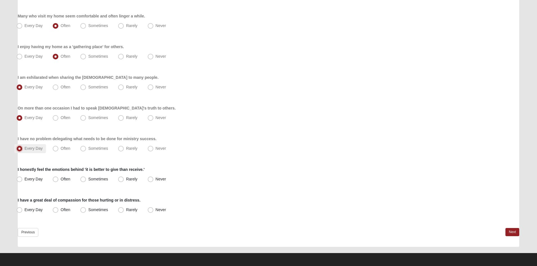
scroll to position [373, 0]
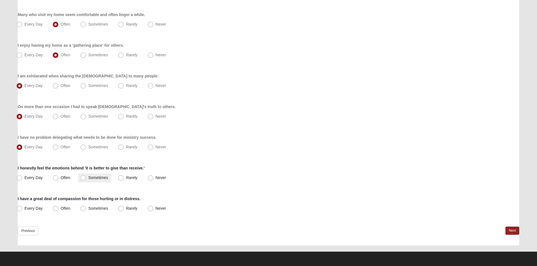
click at [82, 181] on label "Sometimes" at bounding box center [94, 178] width 33 height 9
click at [83, 180] on input "Sometimes" at bounding box center [85, 178] width 4 height 4
radio input "true"
click at [39, 210] on span "Every Day" at bounding box center [34, 208] width 18 height 5
click at [23, 210] on input "Every Day" at bounding box center [21, 209] width 4 height 4
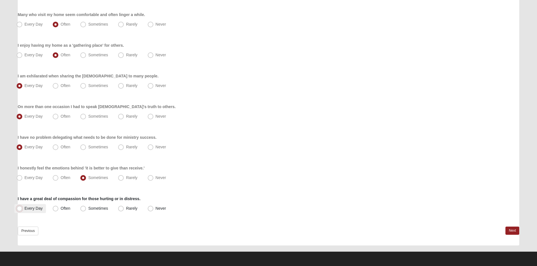
radio input "true"
click at [515, 228] on link "Next" at bounding box center [512, 231] width 14 height 8
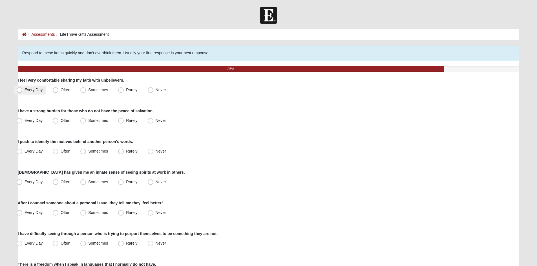
click at [32, 92] on label "Every Day" at bounding box center [30, 90] width 32 height 9
click at [23, 92] on input "Every Day" at bounding box center [21, 90] width 4 height 4
radio input "true"
click at [30, 119] on span "Every Day" at bounding box center [34, 120] width 18 height 5
click at [23, 119] on input "Every Day" at bounding box center [21, 121] width 4 height 4
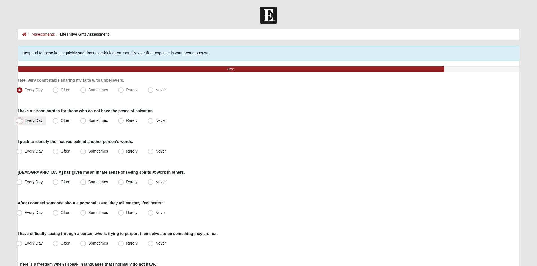
radio input "true"
click at [61, 152] on span "Often" at bounding box center [66, 151] width 10 height 5
click at [57, 152] on input "Often" at bounding box center [57, 152] width 4 height 4
radio input "true"
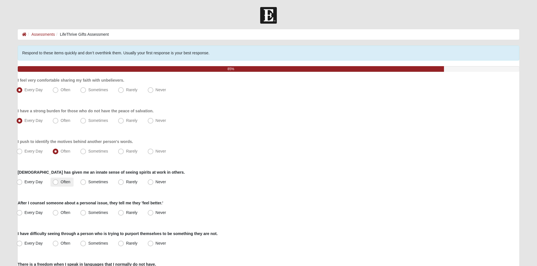
click at [72, 185] on label "Often" at bounding box center [61, 182] width 23 height 9
click at [59, 184] on input "Often" at bounding box center [57, 182] width 4 height 4
radio input "true"
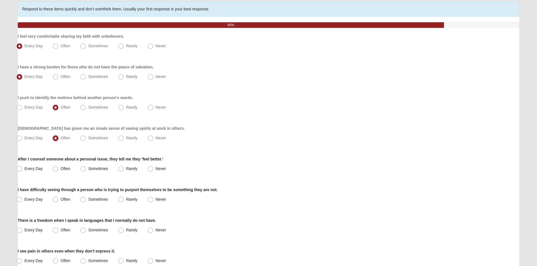
scroll to position [56, 0]
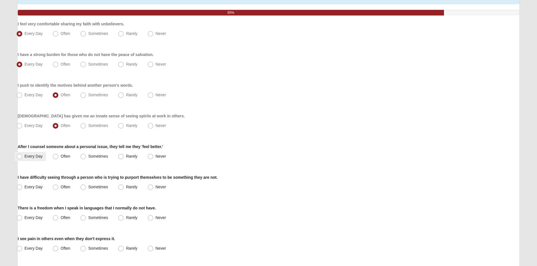
click at [25, 152] on label "Every Day" at bounding box center [30, 156] width 32 height 9
click at [23, 155] on input "Every Day" at bounding box center [21, 157] width 4 height 4
radio input "true"
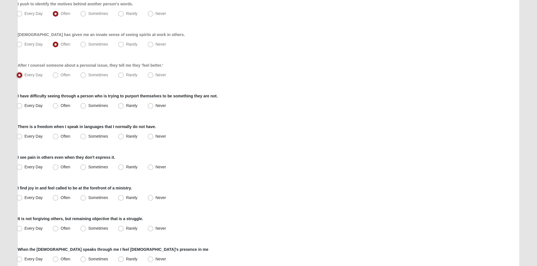
scroll to position [141, 0]
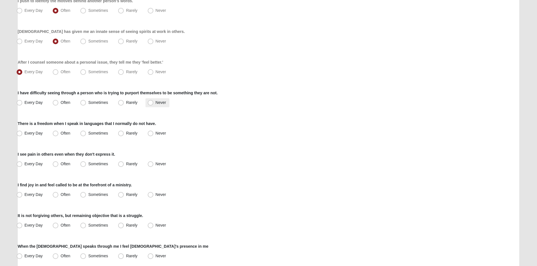
click at [158, 102] on span "Never" at bounding box center [161, 102] width 10 height 5
click at [154, 102] on input "Never" at bounding box center [152, 103] width 4 height 4
radio input "true"
click at [127, 102] on span "Rarely" at bounding box center [131, 102] width 11 height 5
click at [124, 102] on input "Rarely" at bounding box center [122, 103] width 4 height 4
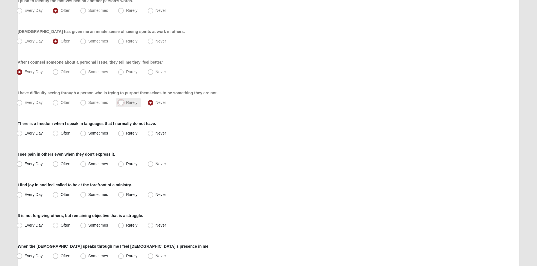
radio input "true"
click at [27, 135] on span "Every Day" at bounding box center [34, 133] width 18 height 5
click at [23, 135] on input "Every Day" at bounding box center [21, 134] width 4 height 4
radio input "true"
click at [65, 132] on span "Often" at bounding box center [66, 133] width 10 height 5
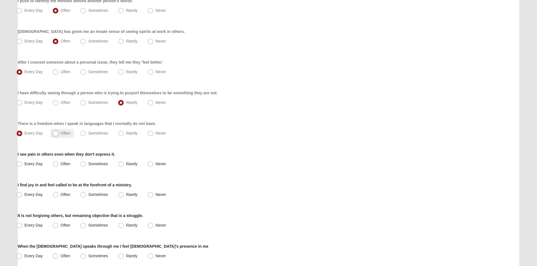
click at [59, 132] on input "Often" at bounding box center [57, 134] width 4 height 4
radio input "true"
click at [30, 165] on span "Every Day" at bounding box center [34, 164] width 18 height 5
click at [23, 165] on input "Every Day" at bounding box center [21, 164] width 4 height 4
radio input "true"
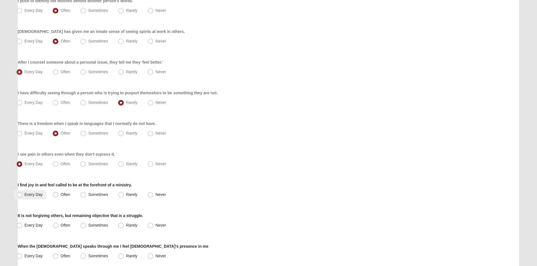
click at [42, 197] on label "Every Day" at bounding box center [30, 195] width 32 height 9
click at [23, 197] on input "Every Day" at bounding box center [21, 195] width 4 height 4
radio input "true"
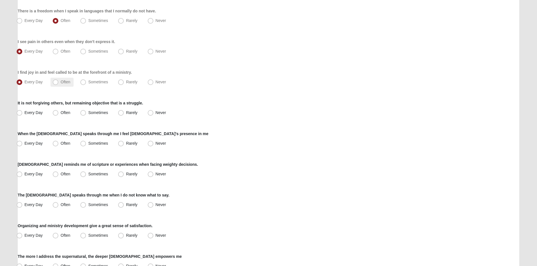
click at [61, 85] on label "Often" at bounding box center [61, 82] width 23 height 9
click at [59, 84] on input "Often" at bounding box center [57, 82] width 4 height 4
radio input "true"
click at [36, 82] on span "Every Day" at bounding box center [34, 82] width 18 height 5
click at [23, 82] on input "Every Day" at bounding box center [21, 82] width 4 height 4
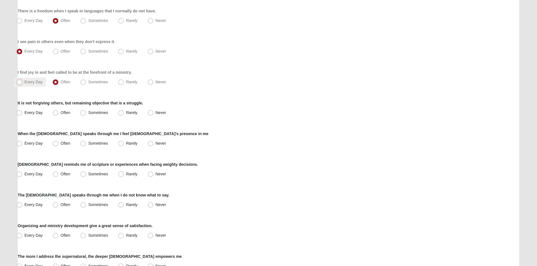
radio input "true"
click at [154, 113] on label "Never" at bounding box center [157, 113] width 24 height 9
click at [154, 113] on input "Never" at bounding box center [152, 113] width 4 height 4
radio input "true"
drag, startPoint x: 142, startPoint y: 103, endPoint x: 54, endPoint y: 99, distance: 87.7
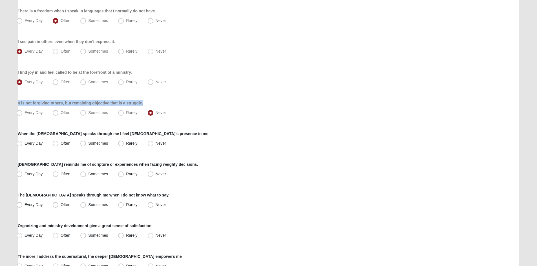
click at [54, 99] on div "Respond to these items quickly and don’t overthink them. Usually your first res…" at bounding box center [269, 48] width 502 height 512
copy label "It is not forgiving others, but remaining objective that is a struggle."
click at [232, 120] on div "Respond to these items quickly and don’t overthink them. Usually your first res…" at bounding box center [269, 48] width 502 height 512
click at [36, 145] on span "Every Day" at bounding box center [34, 143] width 18 height 5
click at [23, 145] on input "Every Day" at bounding box center [21, 144] width 4 height 4
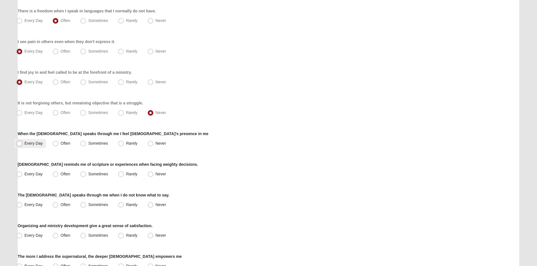
radio input "true"
click at [34, 174] on span "Every Day" at bounding box center [34, 174] width 18 height 5
click at [23, 174] on input "Every Day" at bounding box center [21, 174] width 4 height 4
radio input "true"
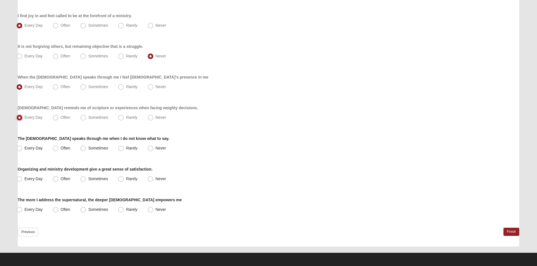
scroll to position [311, 0]
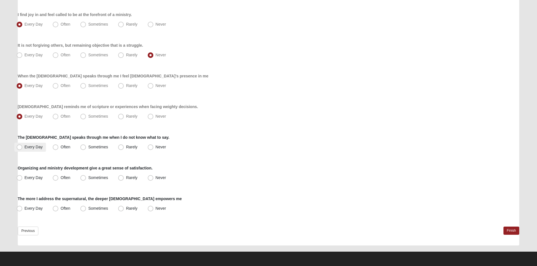
click at [40, 147] on span "Every Day" at bounding box center [34, 147] width 18 height 5
click at [23, 147] on input "Every Day" at bounding box center [21, 147] width 4 height 4
radio input "true"
click at [32, 176] on span "Every Day" at bounding box center [34, 178] width 18 height 5
click at [23, 176] on input "Every Day" at bounding box center [21, 178] width 4 height 4
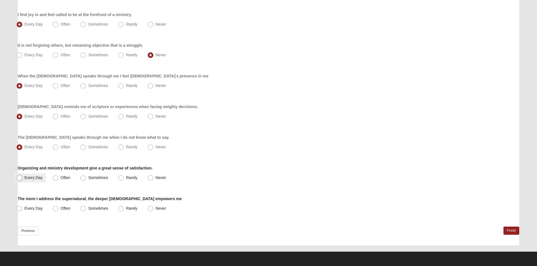
radio input "true"
click at [34, 212] on label "Every Day" at bounding box center [30, 208] width 32 height 9
click at [23, 211] on input "Every Day" at bounding box center [21, 209] width 4 height 4
radio input "true"
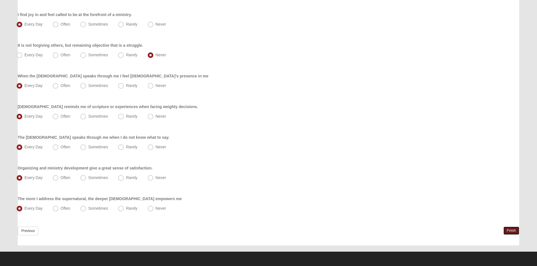
click at [511, 234] on link "Finish" at bounding box center [511, 231] width 16 height 8
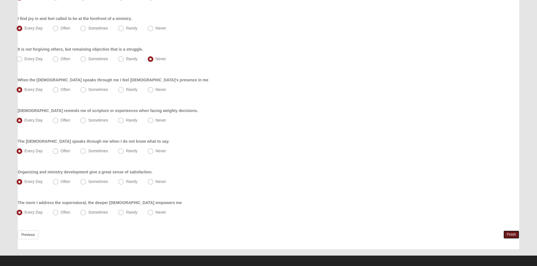
scroll to position [338, 0]
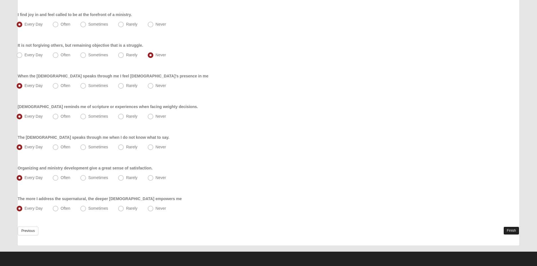
click at [516, 233] on link "Finish" at bounding box center [511, 231] width 16 height 8
click at [32, 231] on link "Previous" at bounding box center [28, 231] width 21 height 9
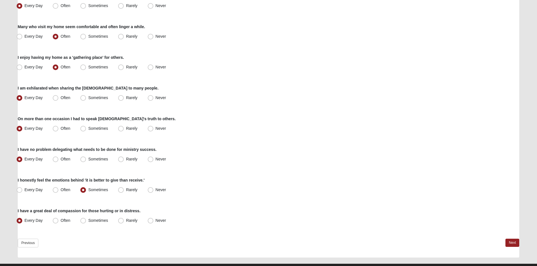
scroll to position [373, 0]
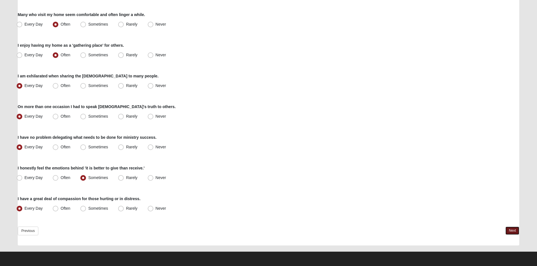
click at [513, 228] on link "Next" at bounding box center [512, 231] width 14 height 8
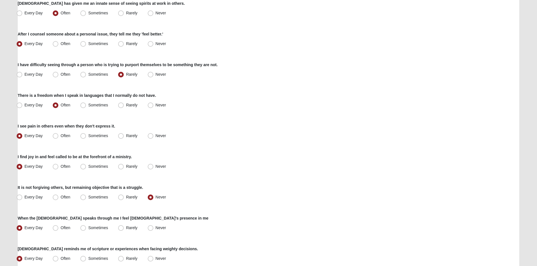
scroll to position [311, 0]
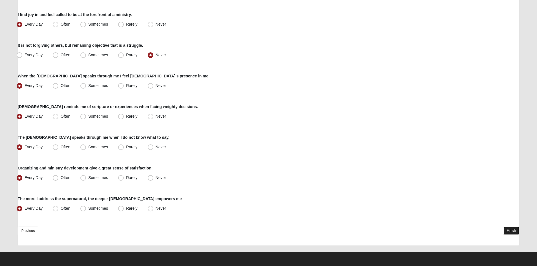
click at [510, 233] on link "Finish" at bounding box center [511, 231] width 16 height 8
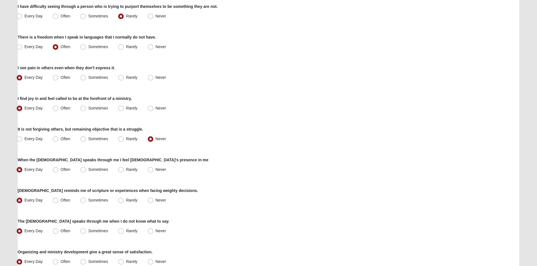
scroll to position [338, 0]
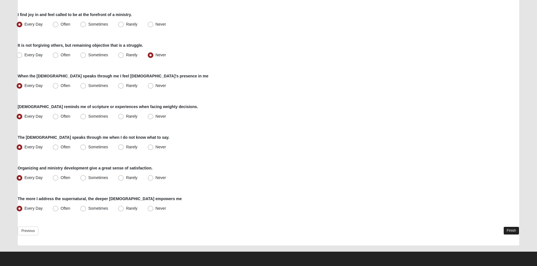
click at [509, 232] on link "Finish" at bounding box center [511, 231] width 16 height 8
click at [21, 230] on link "Previous" at bounding box center [28, 231] width 21 height 9
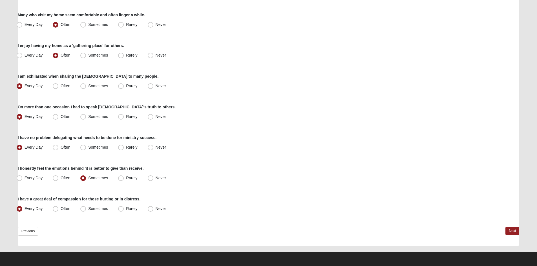
scroll to position [373, 0]
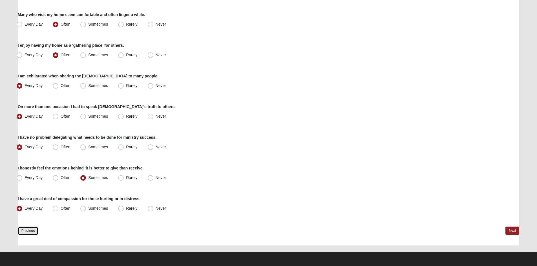
click at [30, 235] on link "Previous" at bounding box center [28, 231] width 21 height 9
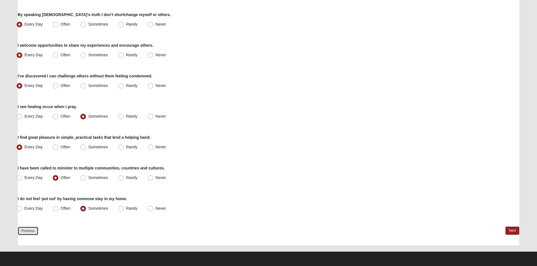
click at [29, 233] on link "Previous" at bounding box center [28, 231] width 21 height 9
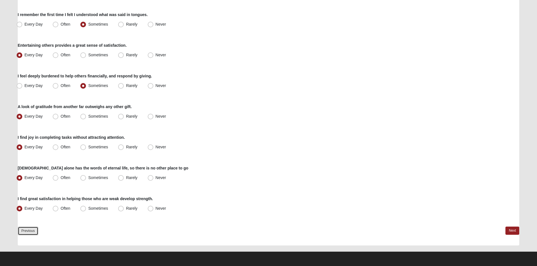
click at [31, 231] on link "Previous" at bounding box center [28, 231] width 21 height 9
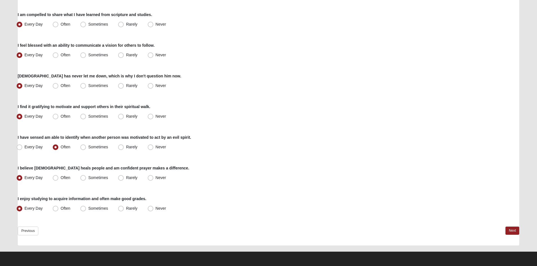
click at [27, 236] on div "Previous Next" at bounding box center [269, 236] width 502 height 19
click at [29, 233] on link "Previous" at bounding box center [28, 231] width 21 height 9
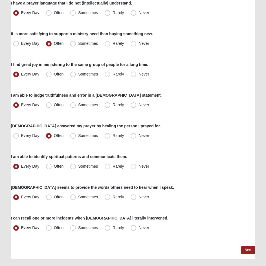
scroll to position [368, 0]
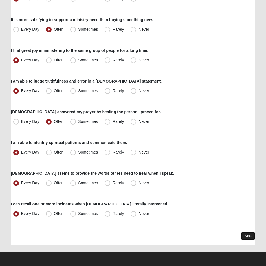
click at [254, 238] on link "Next" at bounding box center [248, 236] width 14 height 8
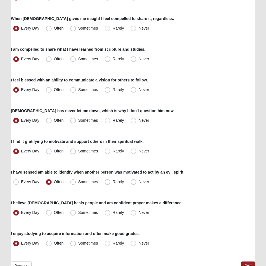
scroll to position [368, 0]
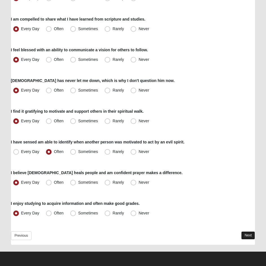
click at [253, 238] on link "Next" at bounding box center [248, 235] width 14 height 8
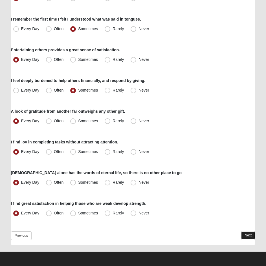
click at [251, 235] on link "Next" at bounding box center [248, 235] width 14 height 8
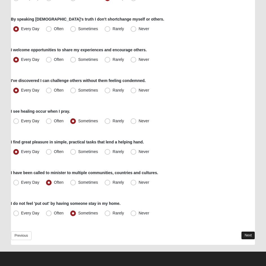
click at [251, 238] on link "Next" at bounding box center [248, 235] width 14 height 8
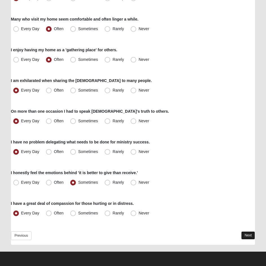
click at [252, 236] on link "Next" at bounding box center [248, 235] width 14 height 8
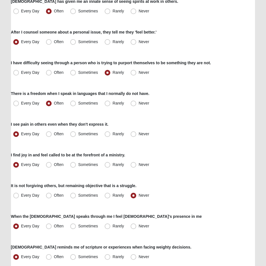
scroll to position [307, 0]
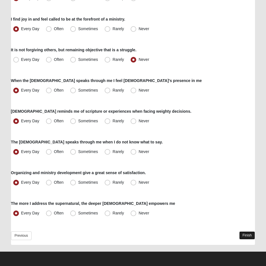
click at [252, 238] on link "Finish" at bounding box center [247, 235] width 16 height 8
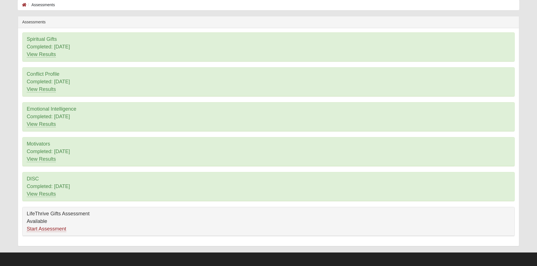
scroll to position [30, 0]
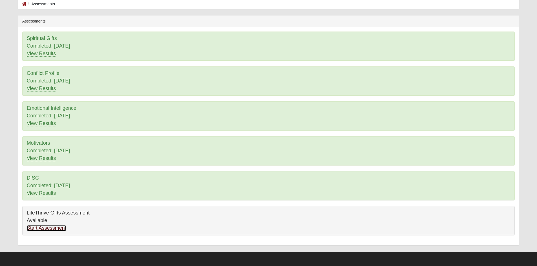
click at [61, 227] on link "Start Assessment" at bounding box center [46, 228] width 39 height 6
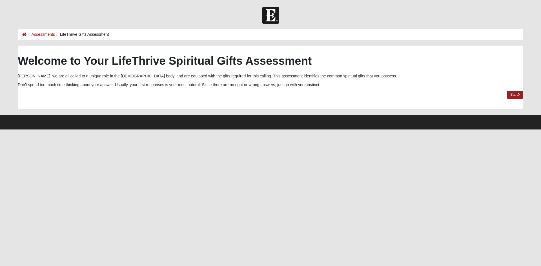
click at [520, 90] on div "Welcome to Your LifeThrive Spiritual Gifts Assessment [PERSON_NAME], we are all…" at bounding box center [271, 77] width 506 height 63
click at [518, 94] on icon at bounding box center [519, 94] width 2 height 3
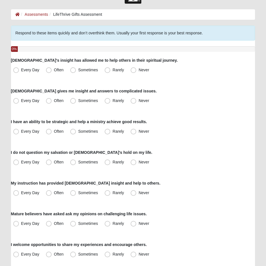
scroll to position [28, 0]
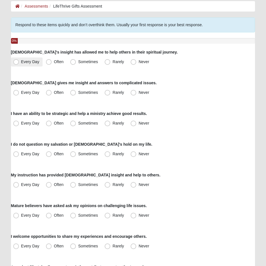
click at [20, 63] on label "Every Day" at bounding box center [27, 61] width 32 height 9
click at [19, 63] on input "Every Day" at bounding box center [18, 62] width 4 height 4
radio input "true"
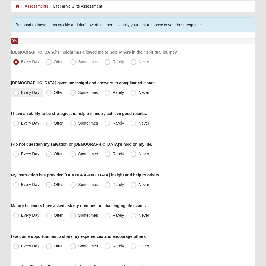
click at [27, 90] on label "Every Day" at bounding box center [27, 92] width 32 height 9
click at [19, 91] on input "Every Day" at bounding box center [18, 93] width 4 height 4
radio input "true"
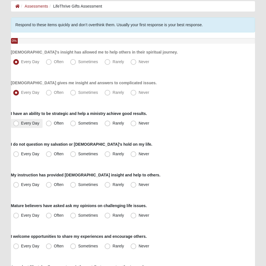
click at [26, 123] on span "Every Day" at bounding box center [30, 123] width 18 height 5
click at [19, 123] on input "Every Day" at bounding box center [18, 123] width 4 height 4
radio input "true"
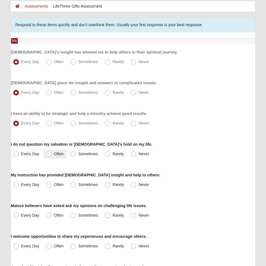
click at [55, 153] on span "Often" at bounding box center [59, 154] width 10 height 5
click at [52, 153] on input "Often" at bounding box center [50, 154] width 4 height 4
radio input "true"
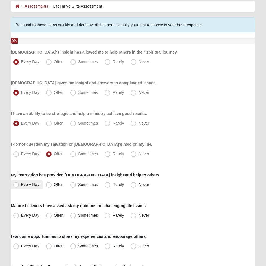
click at [20, 183] on label "Every Day" at bounding box center [27, 184] width 32 height 9
click at [19, 183] on input "Every Day" at bounding box center [18, 185] width 4 height 4
radio input "true"
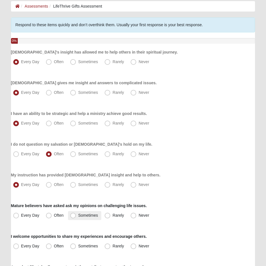
click at [85, 214] on span "Sometimes" at bounding box center [88, 215] width 20 height 5
click at [76, 214] on input "Sometimes" at bounding box center [74, 216] width 4 height 4
radio input "true"
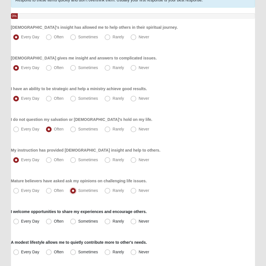
scroll to position [85, 0]
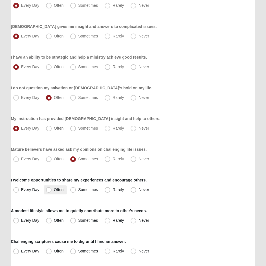
click at [58, 191] on span "Often" at bounding box center [59, 189] width 10 height 5
click at [52, 191] on input "Often" at bounding box center [50, 190] width 4 height 4
radio input "true"
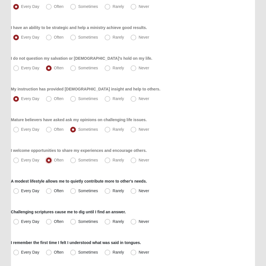
scroll to position [0, 0]
